Goal: Navigation & Orientation: Find specific page/section

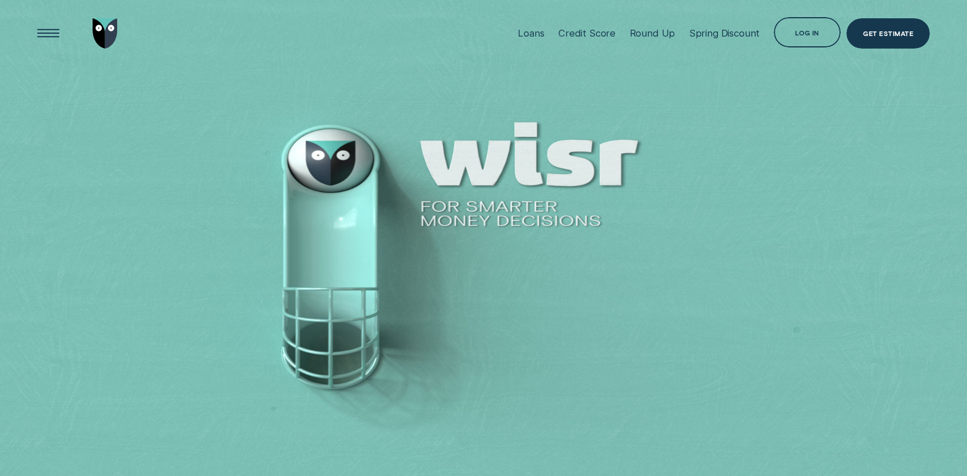
click at [797, 33] on div "Log in" at bounding box center [807, 34] width 25 height 6
click at [799, 31] on div "Log in" at bounding box center [807, 34] width 25 height 6
click at [799, 28] on div "Log in" at bounding box center [807, 32] width 67 height 30
click at [540, 35] on div "Loans" at bounding box center [531, 32] width 26 height 11
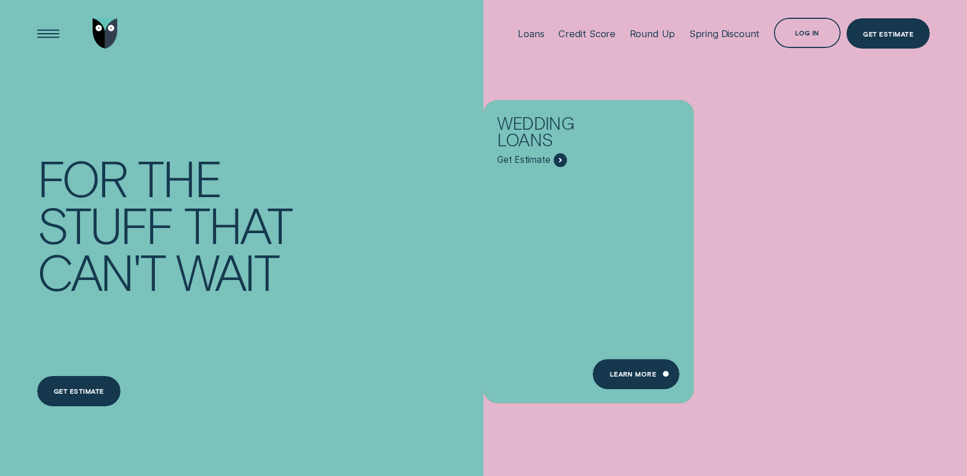
click at [804, 33] on div "Log in" at bounding box center [807, 34] width 25 height 6
click at [528, 36] on div "Loans" at bounding box center [531, 33] width 26 height 11
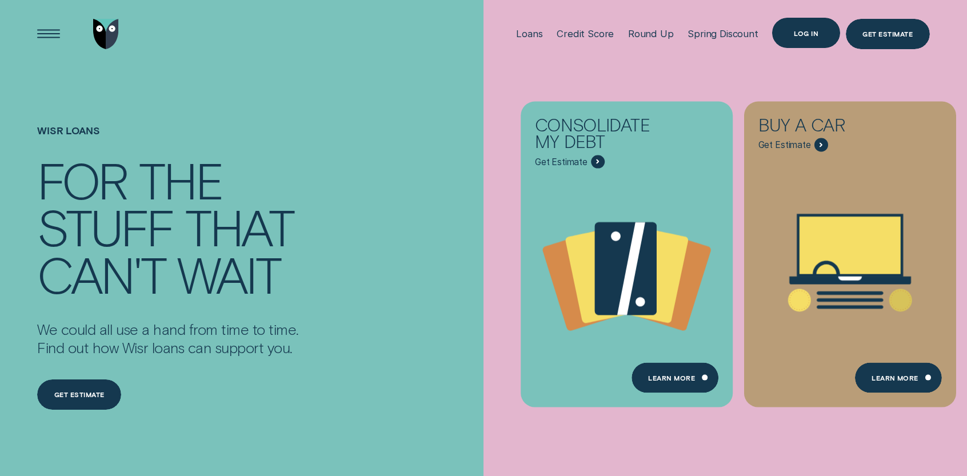
click at [803, 34] on div "Log in" at bounding box center [806, 33] width 25 height 6
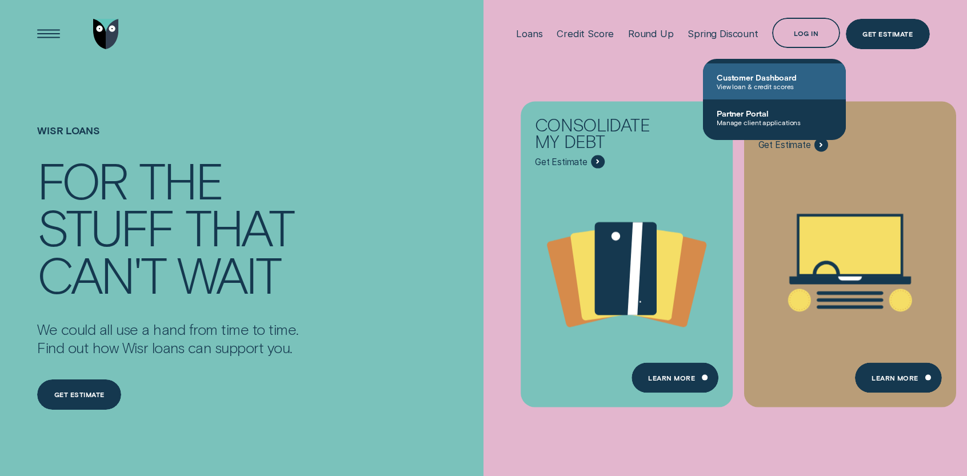
click at [767, 75] on span "Customer Dashboard" at bounding box center [774, 78] width 115 height 10
